Goal: Task Accomplishment & Management: Manage account settings

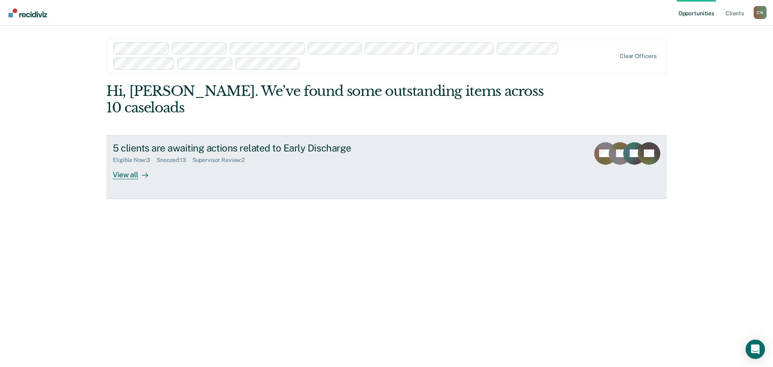
click at [276, 150] on div "5 clients are awaiting actions related to Early Discharge Eligible Now : 3 Snoo…" at bounding box center [264, 160] width 302 height 37
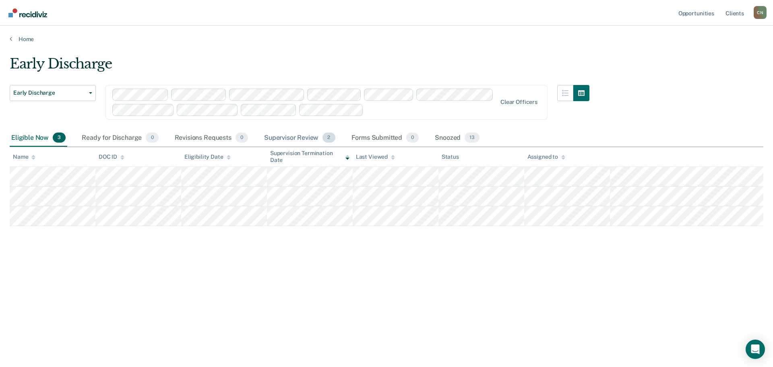
click at [281, 137] on div "Supervisor Review 2" at bounding box center [299, 138] width 74 height 18
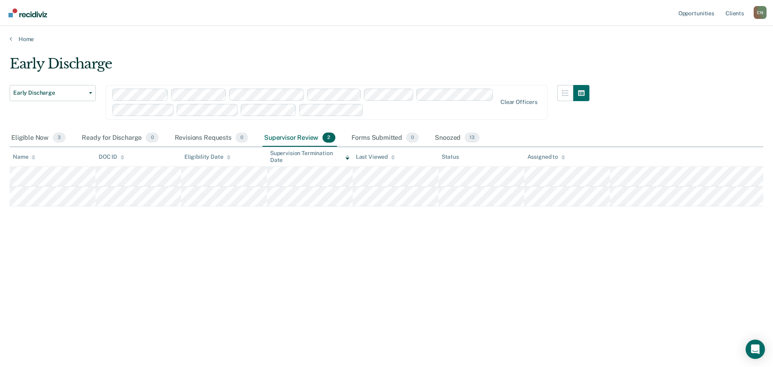
click at [307, 137] on div "Supervisor Review 2" at bounding box center [299, 138] width 74 height 18
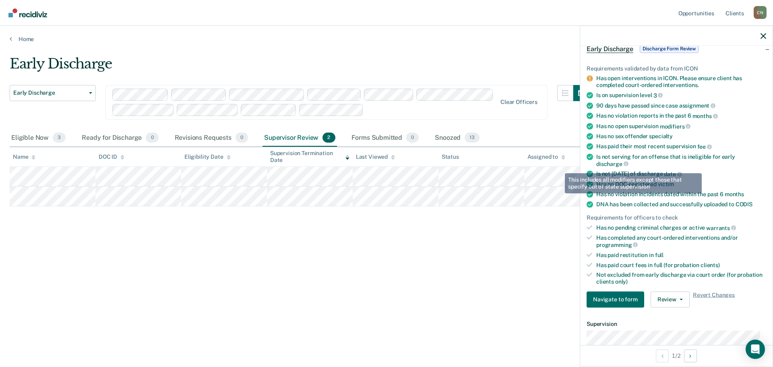
scroll to position [121, 0]
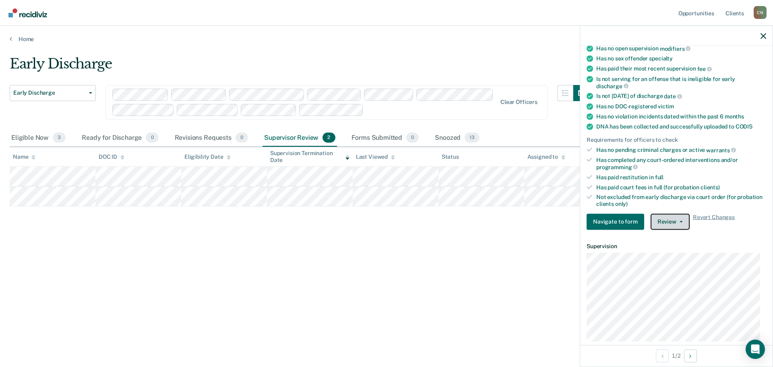
click at [677, 214] on button "Review" at bounding box center [669, 221] width 39 height 16
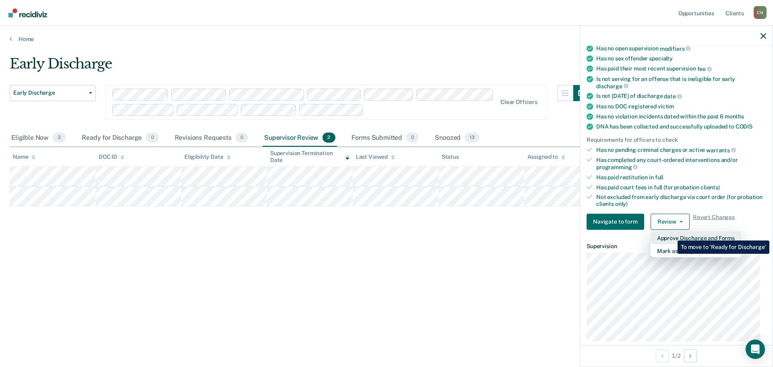
click at [671, 234] on button "Approve Discharge and Forms" at bounding box center [695, 237] width 91 height 13
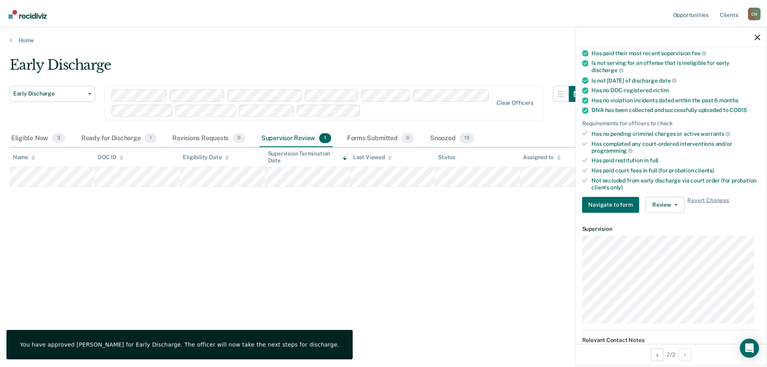
scroll to position [104, 0]
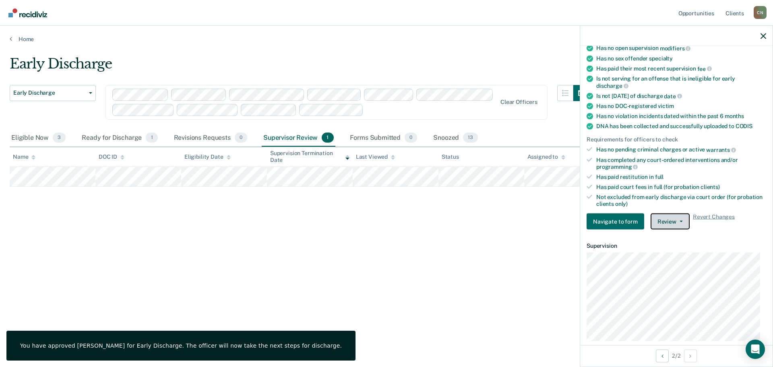
click at [664, 222] on button "Review" at bounding box center [669, 221] width 39 height 16
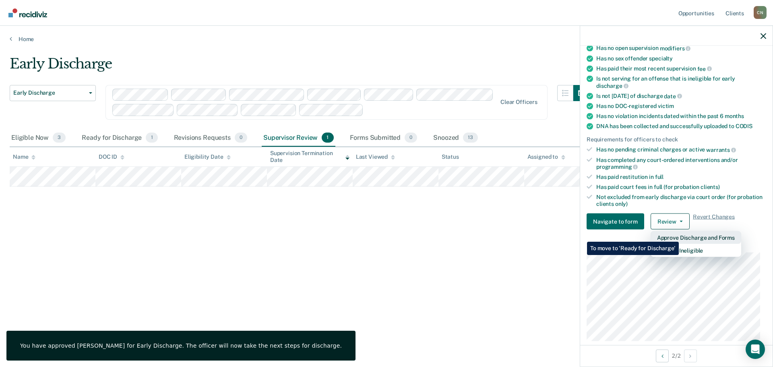
click at [679, 235] on button "Approve Discharge and Forms" at bounding box center [695, 237] width 91 height 13
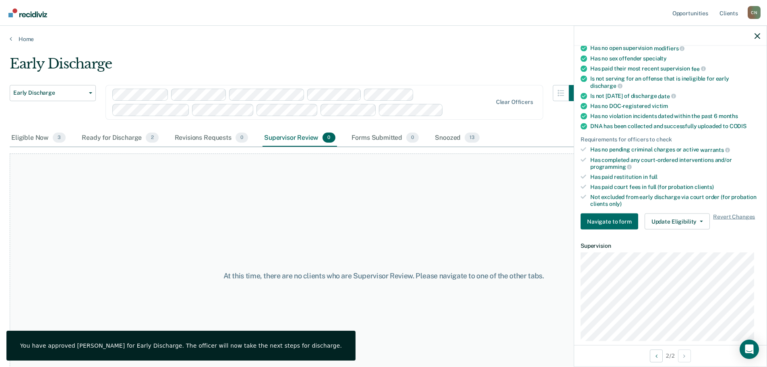
click at [753, 36] on div at bounding box center [670, 36] width 192 height 20
